Goal: Check status

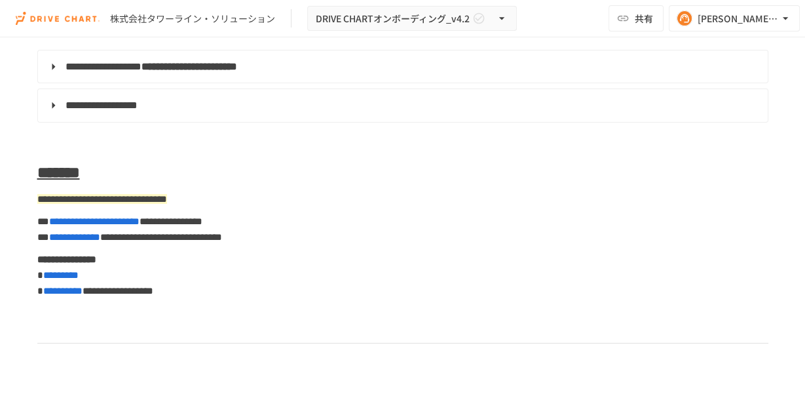
scroll to position [6721, 0]
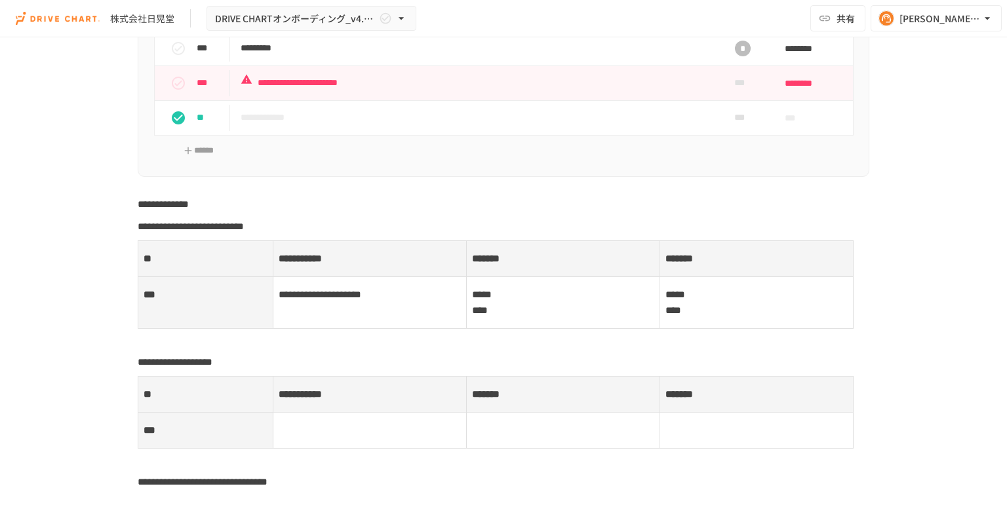
scroll to position [4123, 0]
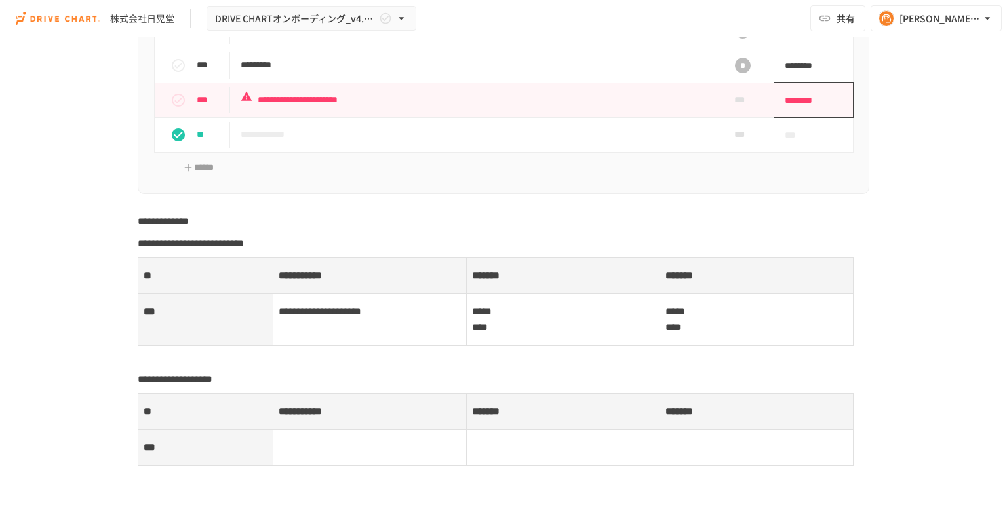
click at [802, 105] on span "********" at bounding box center [808, 100] width 49 height 26
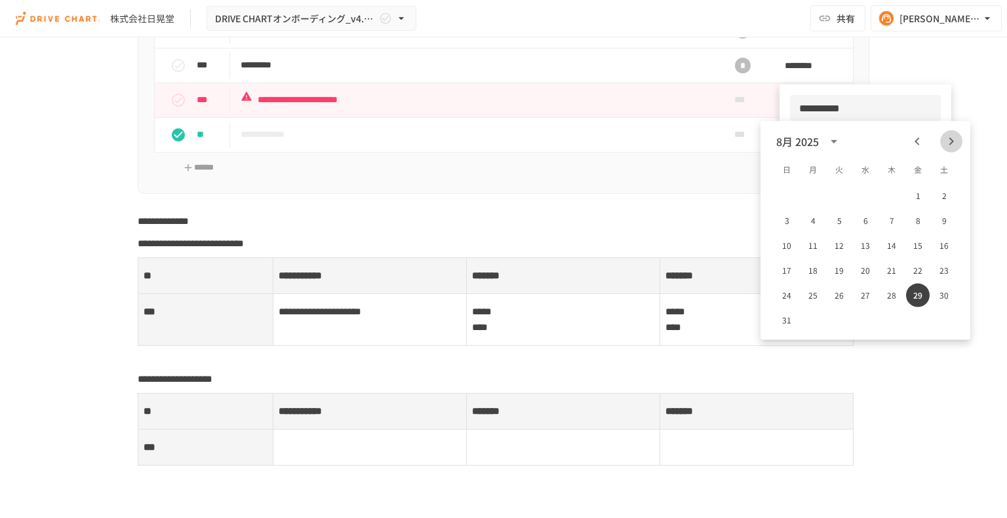
click at [805, 140] on icon "Next month" at bounding box center [951, 142] width 16 height 16
click at [669, 229] on div at bounding box center [503, 259] width 1007 height 518
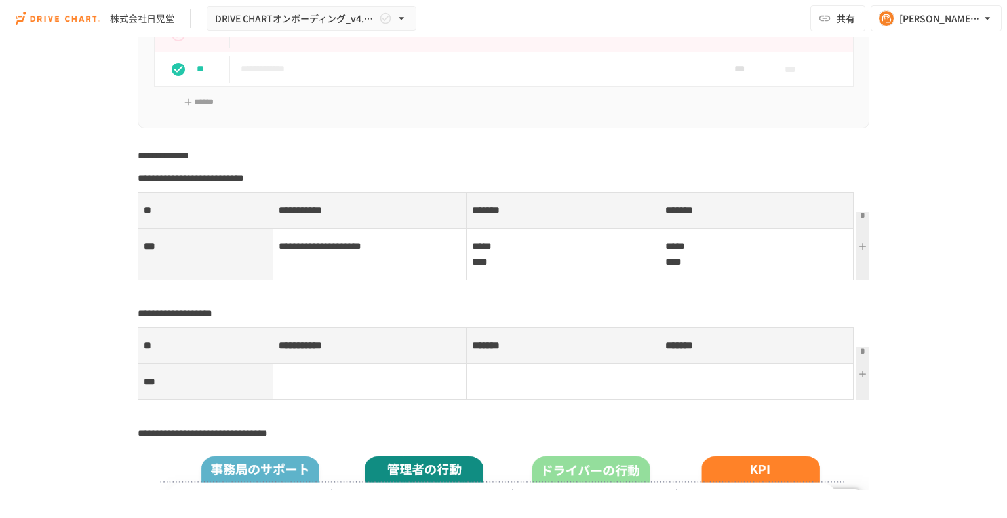
scroll to position [3992, 0]
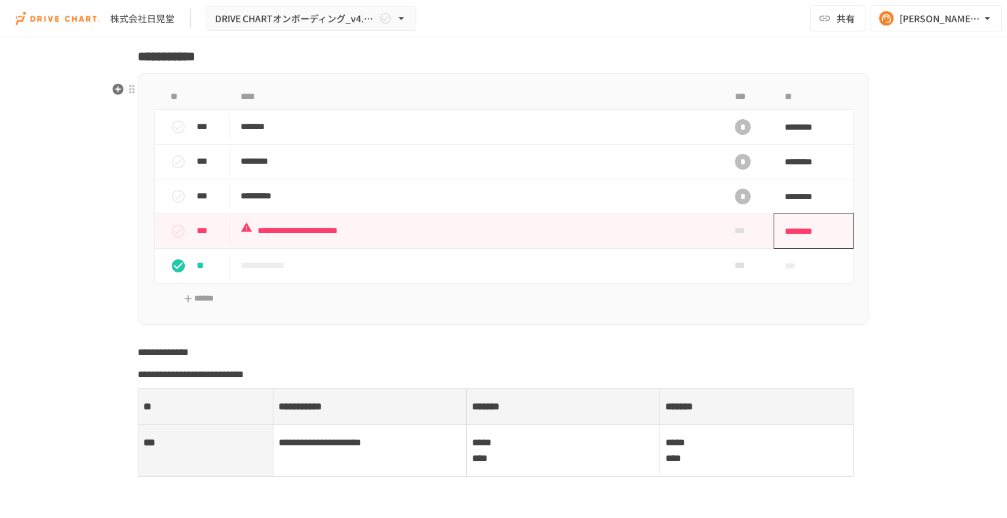
click at [805, 237] on span "********" at bounding box center [808, 231] width 49 height 26
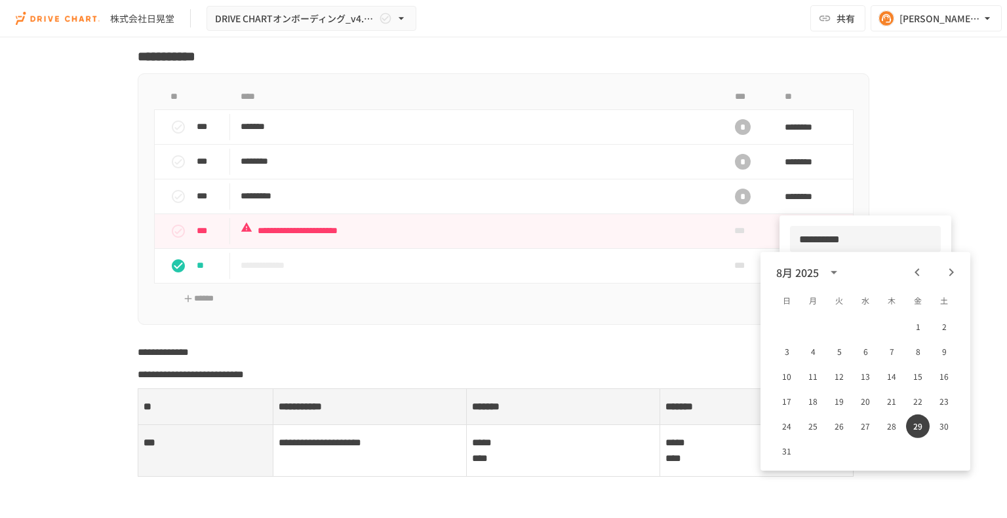
click at [805, 275] on icon "Next month" at bounding box center [951, 273] width 5 height 8
drag, startPoint x: 817, startPoint y: 326, endPoint x: 816, endPoint y: 225, distance: 101.6
click at [805, 326] on button "1" at bounding box center [813, 327] width 24 height 24
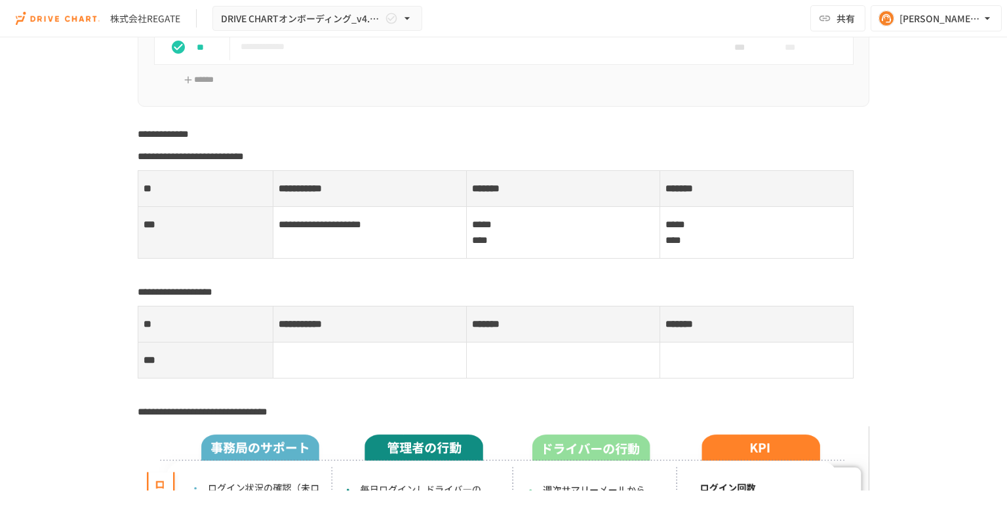
scroll to position [4091, 0]
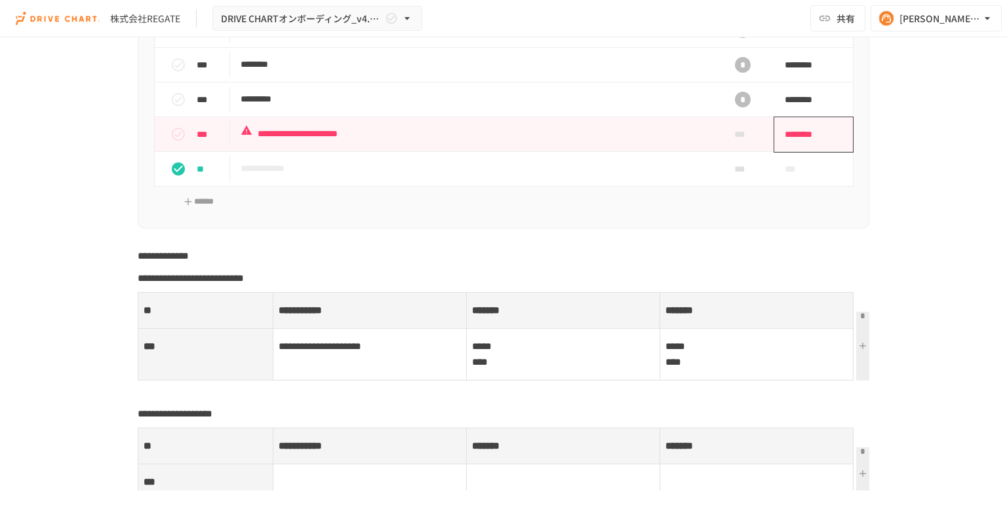
click at [806, 146] on span "********" at bounding box center [808, 134] width 49 height 26
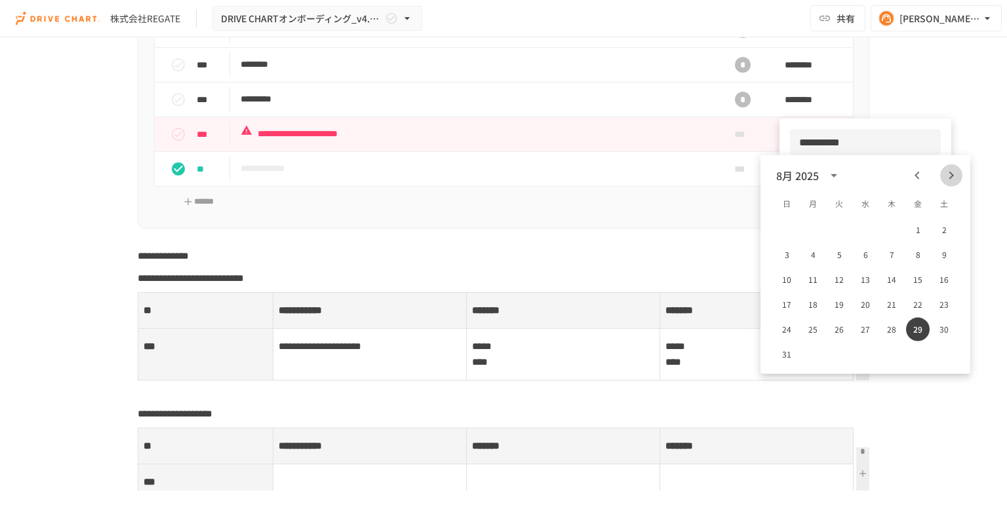
click at [952, 170] on icon "Next month" at bounding box center [951, 176] width 16 height 16
click at [815, 225] on button "1" at bounding box center [813, 230] width 24 height 24
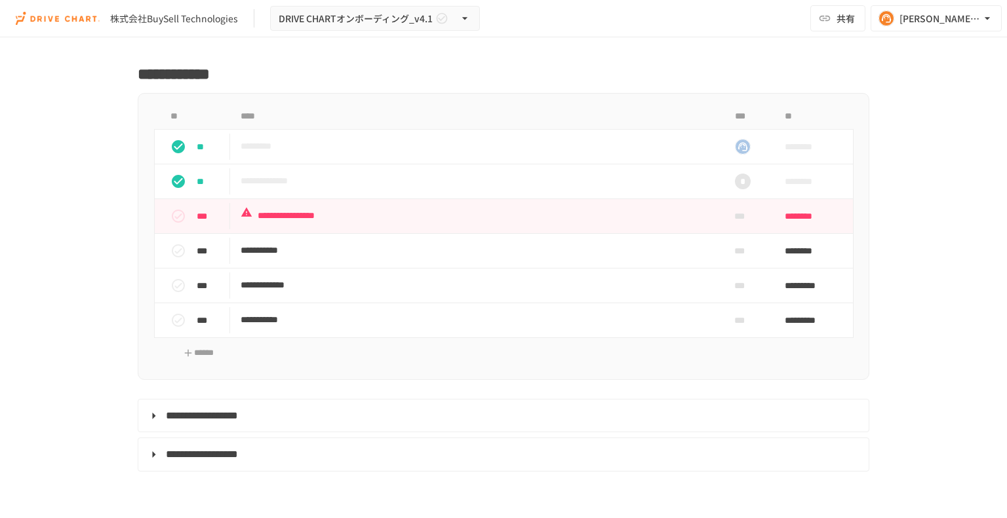
scroll to position [6620, 0]
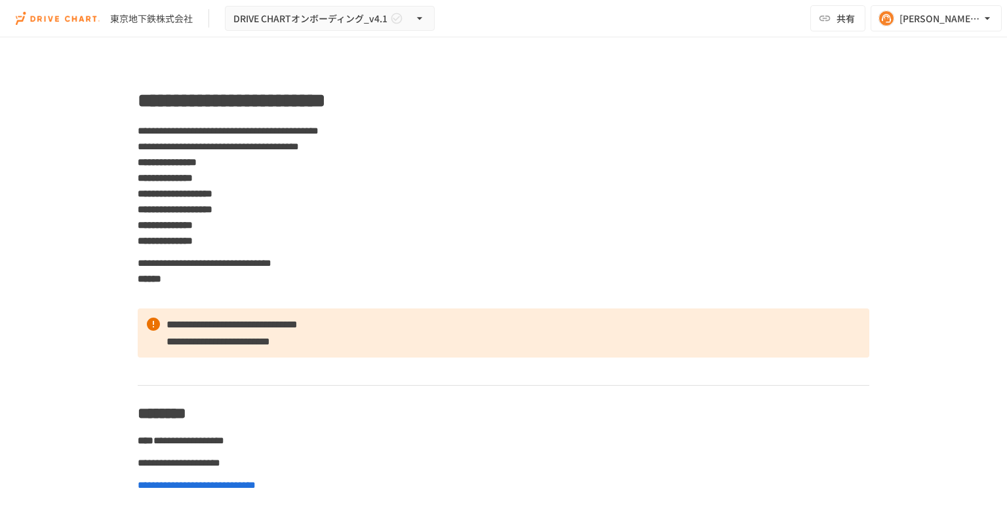
scroll to position [5504, 0]
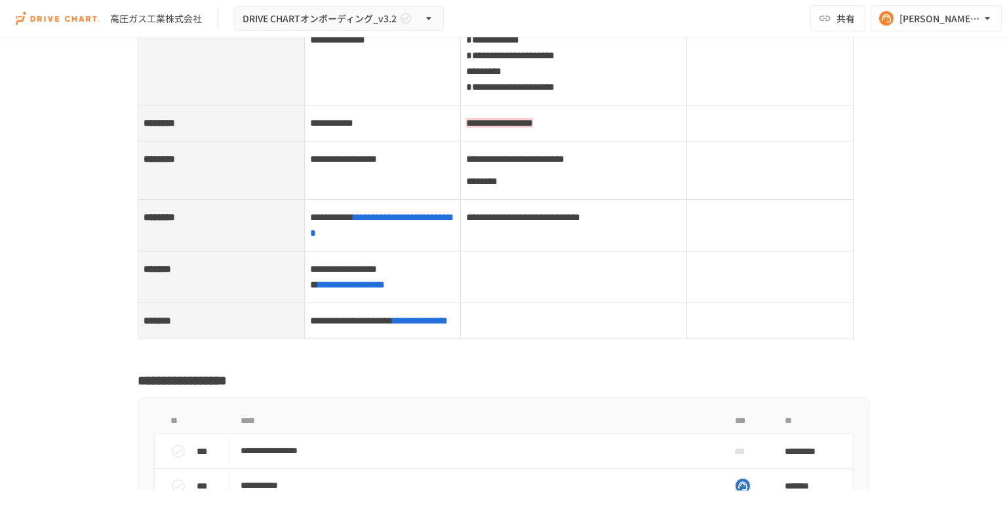
scroll to position [4981, 0]
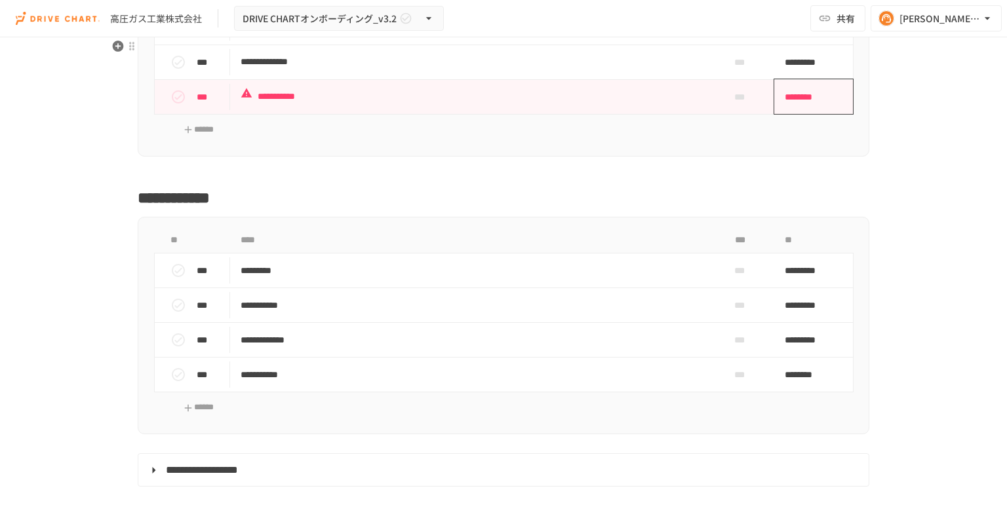
click at [804, 110] on span "********" at bounding box center [808, 97] width 49 height 26
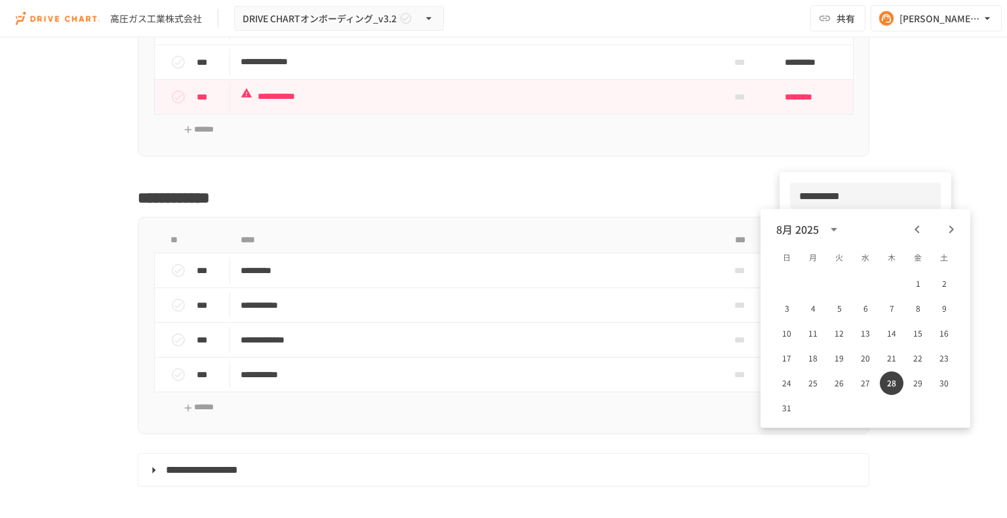
click at [174, 193] on div at bounding box center [503, 259] width 1007 height 518
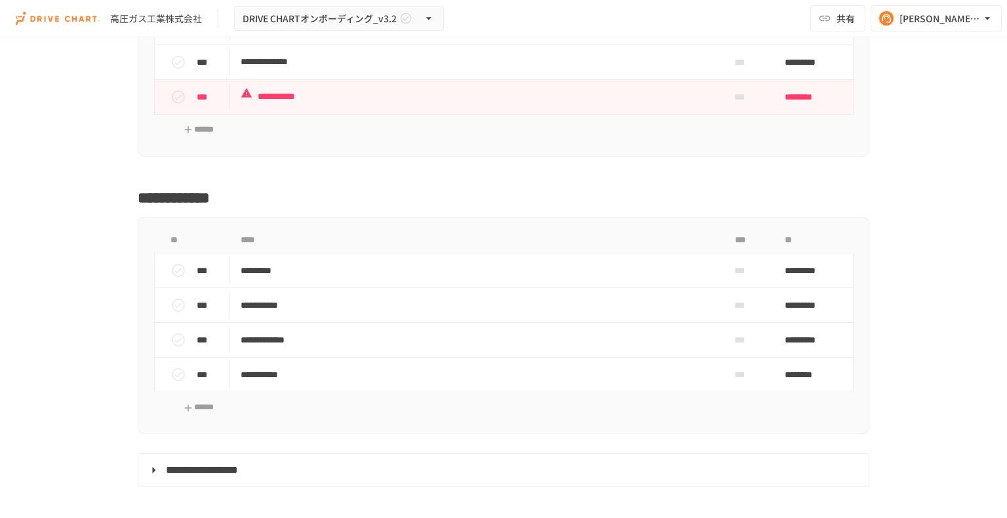
click at [174, 105] on icon "status" at bounding box center [178, 97] width 16 height 16
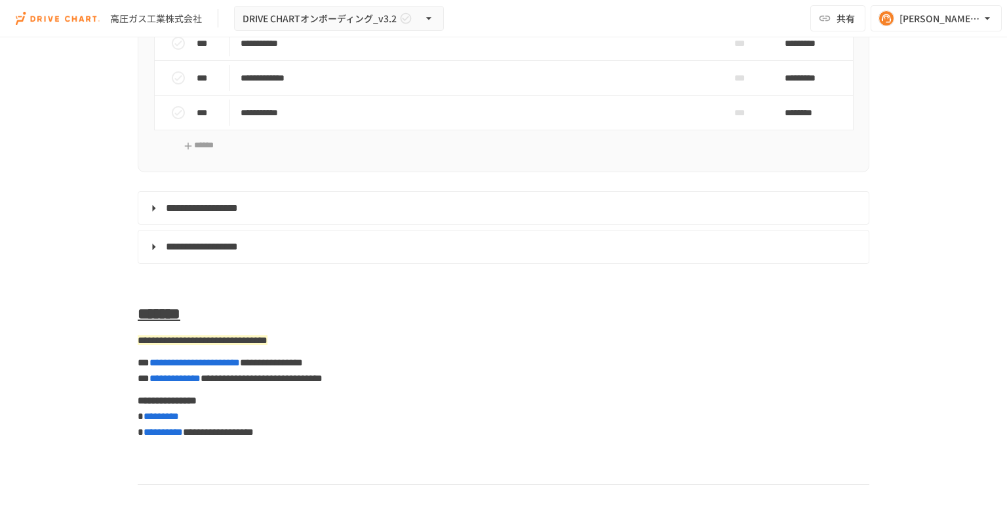
scroll to position [5701, 0]
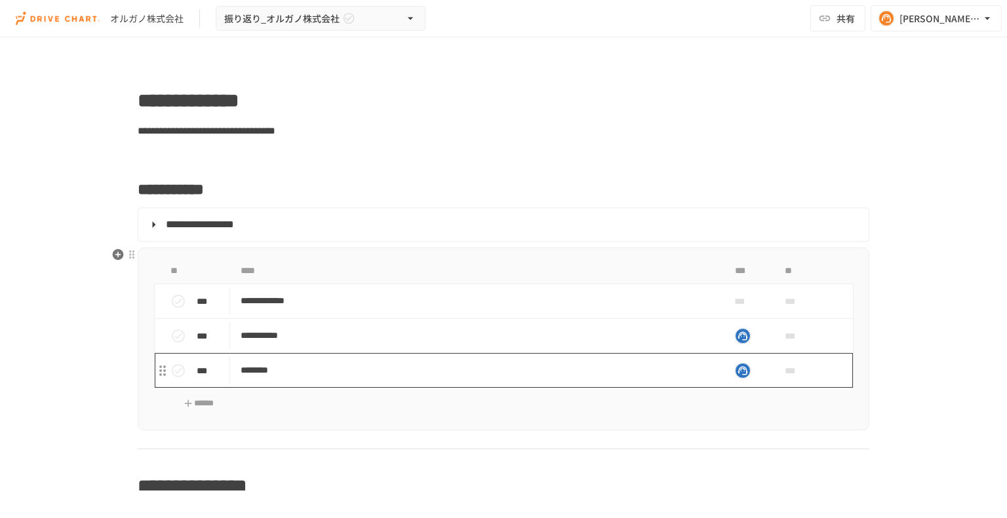
scroll to position [524, 0]
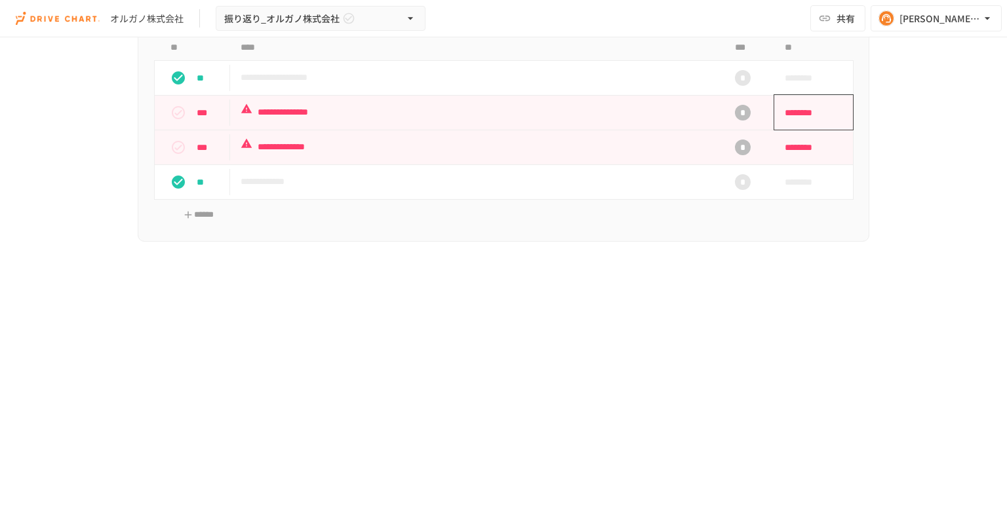
click at [801, 120] on span "********" at bounding box center [808, 113] width 49 height 26
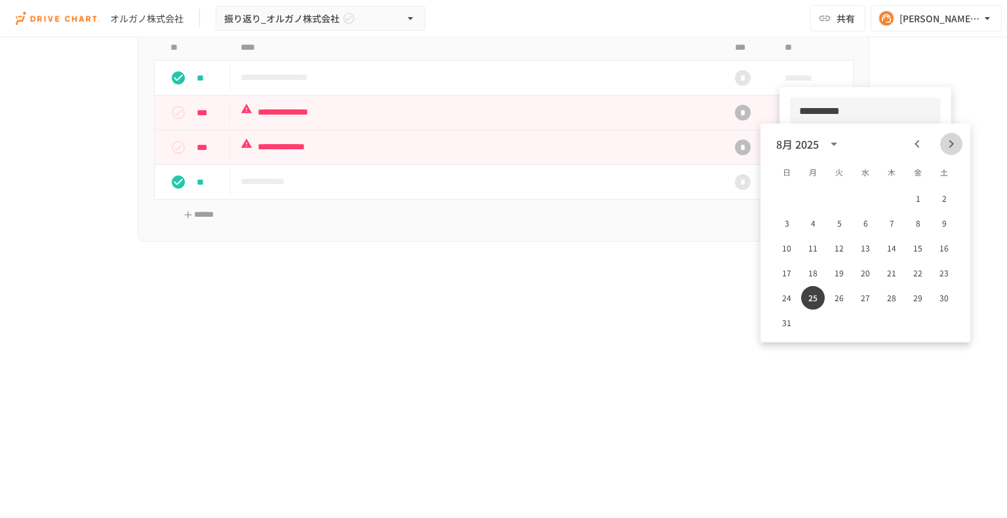
click at [949, 141] on icon "Next month" at bounding box center [951, 144] width 5 height 8
drag, startPoint x: 812, startPoint y: 199, endPoint x: 813, endPoint y: 183, distance: 15.7
click at [813, 199] on button "1" at bounding box center [813, 199] width 24 height 24
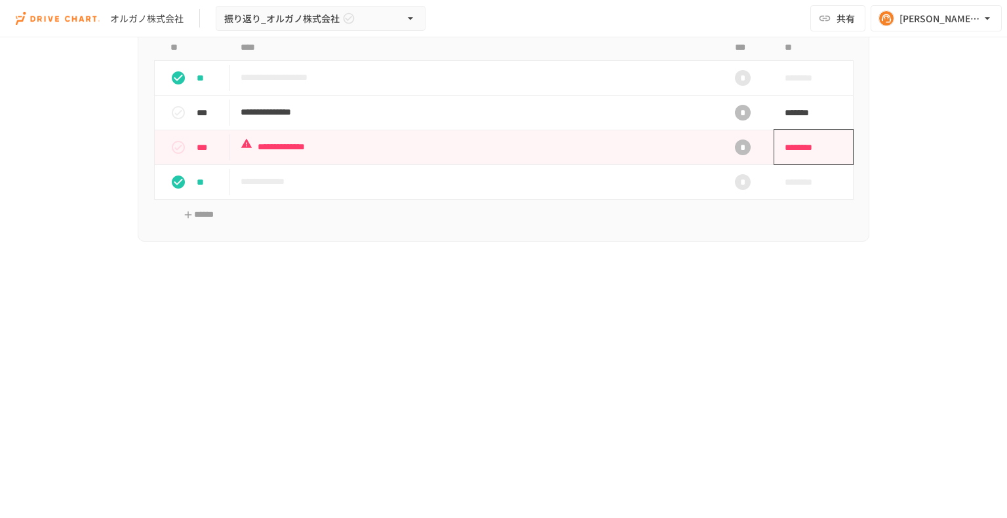
click at [803, 144] on span "********" at bounding box center [808, 147] width 49 height 26
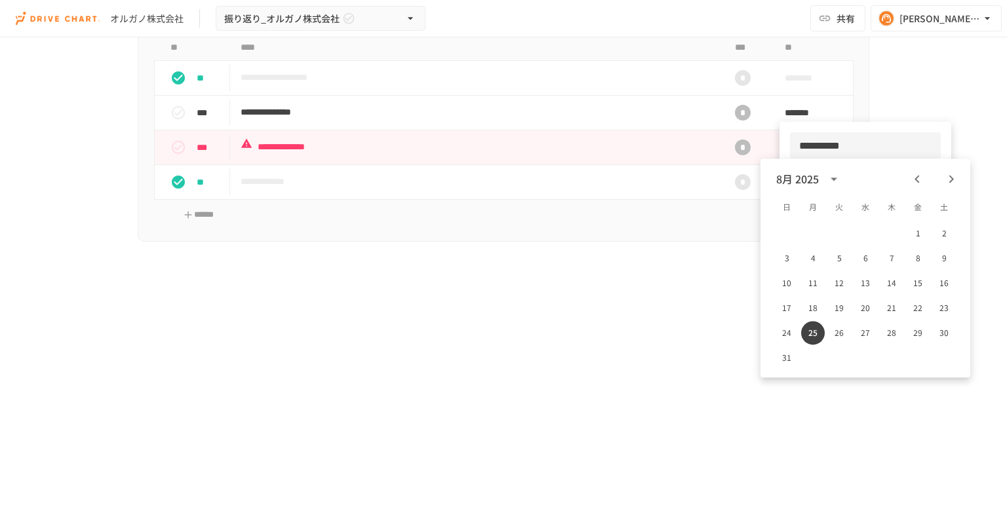
click at [948, 179] on icon "Next month" at bounding box center [951, 179] width 16 height 16
click at [815, 231] on button "1" at bounding box center [813, 234] width 24 height 24
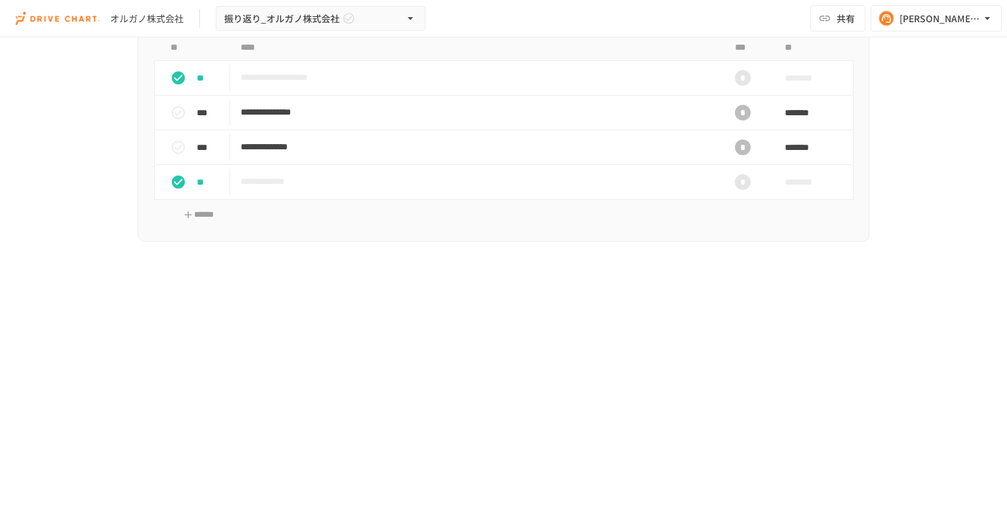
click at [689, 261] on p at bounding box center [503, 269] width 731 height 17
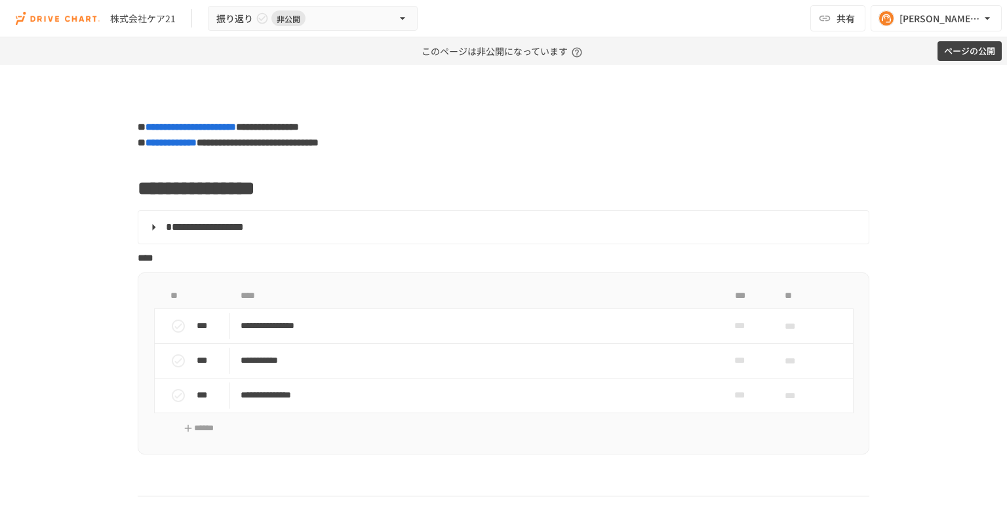
click at [152, 18] on div "株式会社ケア21" at bounding box center [143, 19] width 66 height 14
